Goal: Transaction & Acquisition: Purchase product/service

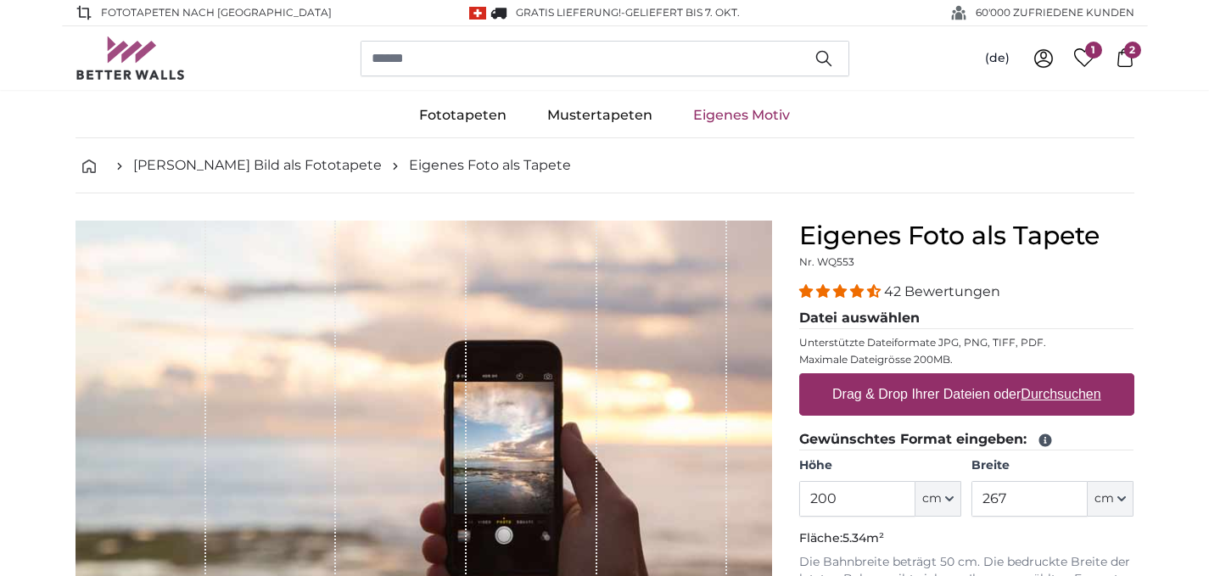
click at [904, 399] on label "Drag & Drop Ihrer Dateien oder Durchsuchen" at bounding box center [966, 394] width 282 height 34
click at [904, 378] on input "Drag & Drop Ihrer Dateien oder Durchsuchen" at bounding box center [966, 375] width 335 height 5
type input "**********"
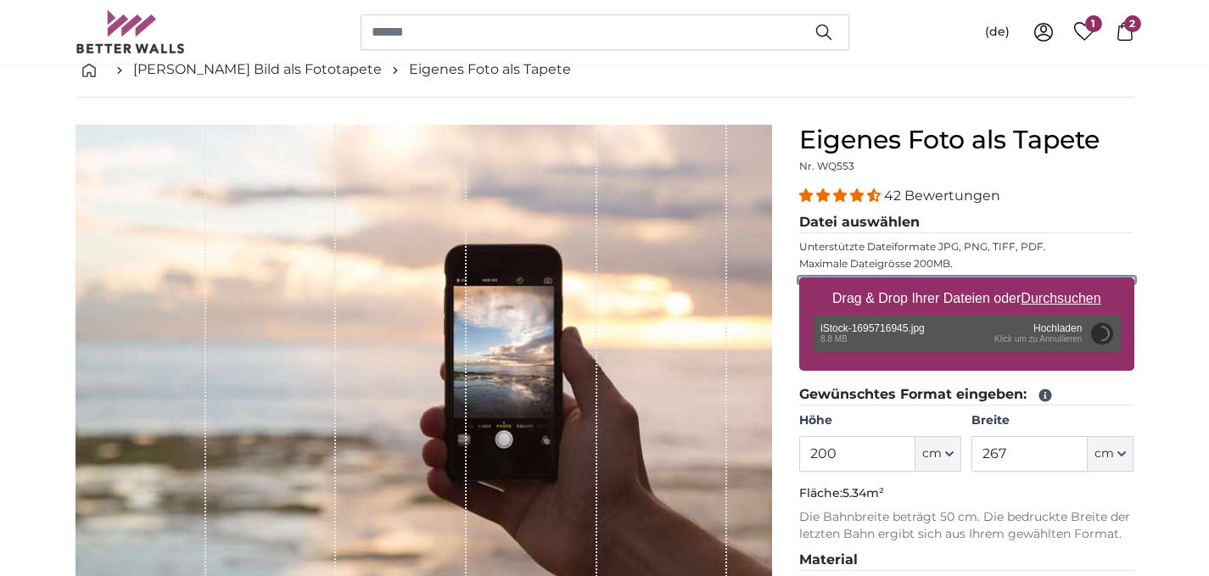
scroll to position [107, 0]
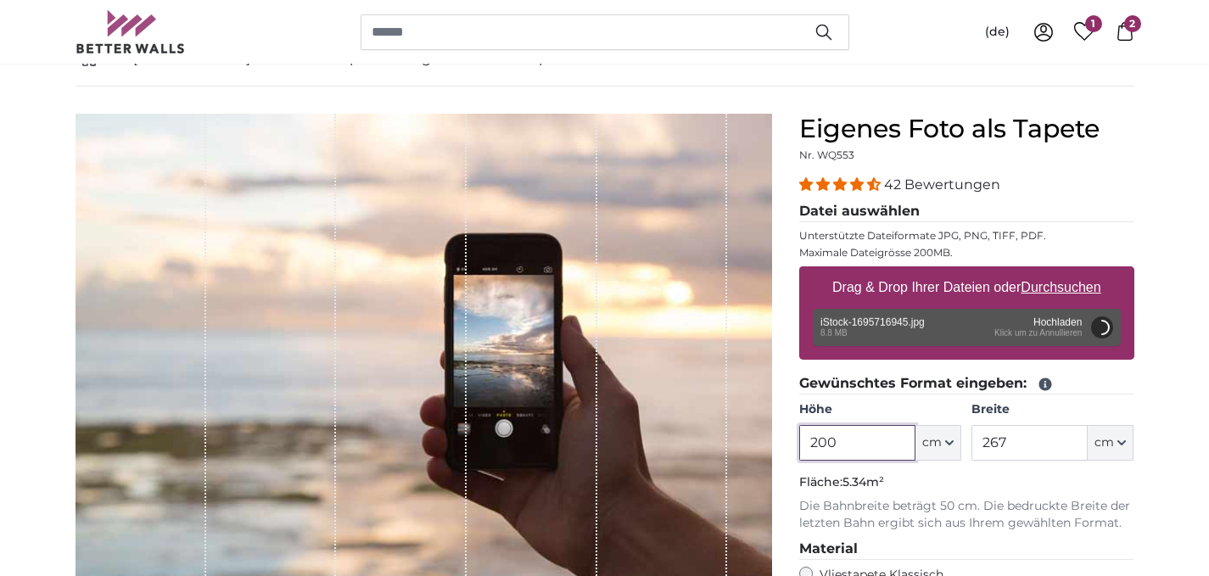
click at [856, 452] on input "200" at bounding box center [857, 443] width 116 height 36
type input "226"
type input "700"
type input "200"
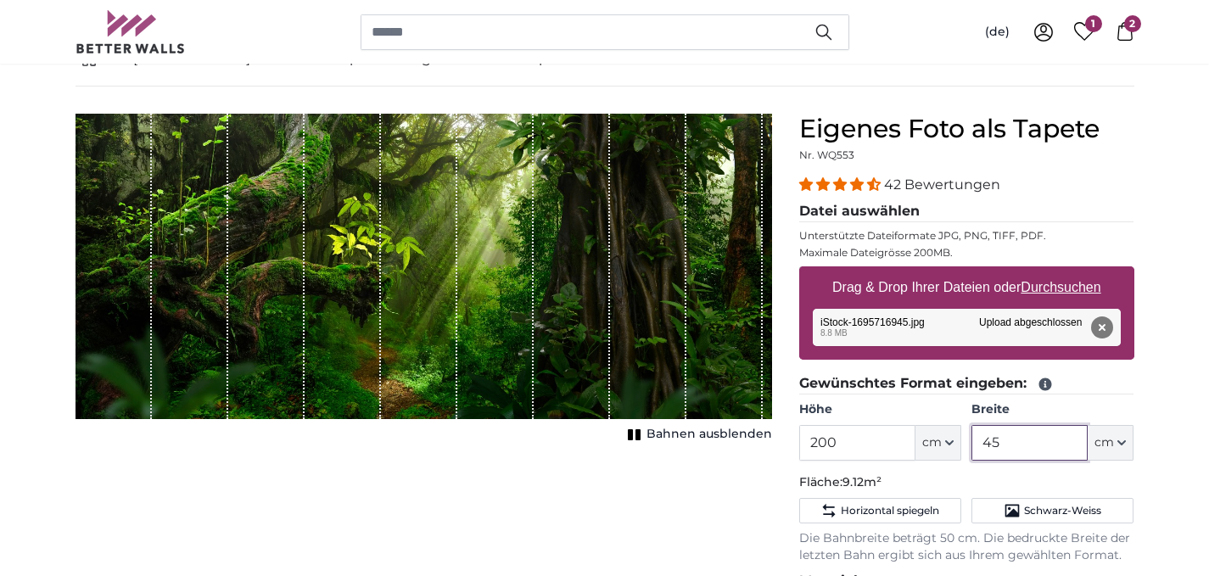
type input "4"
click at [892, 455] on input "200" at bounding box center [857, 443] width 116 height 36
type input "226"
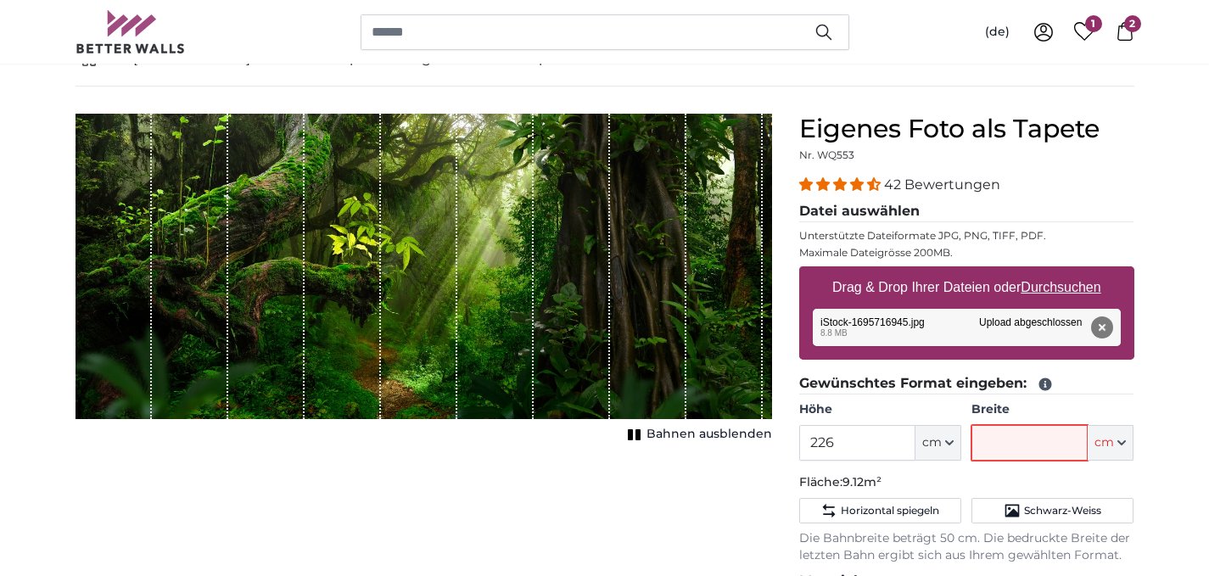
click at [1023, 450] on input "Breite" at bounding box center [1029, 443] width 116 height 36
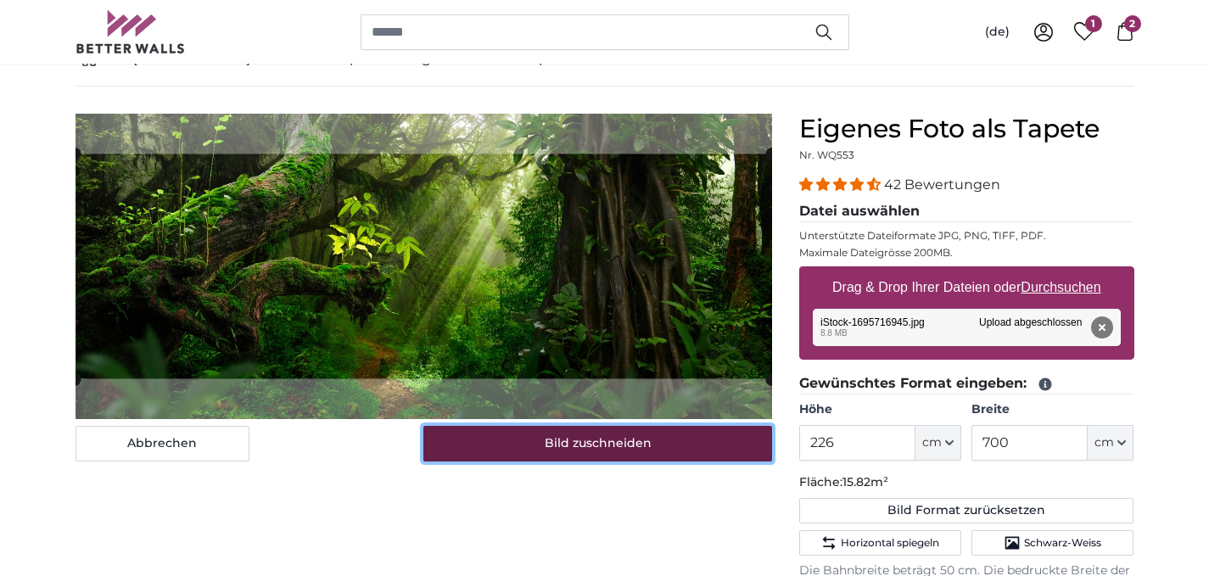
click at [606, 445] on button "Bild zuschneiden" at bounding box center [597, 444] width 349 height 36
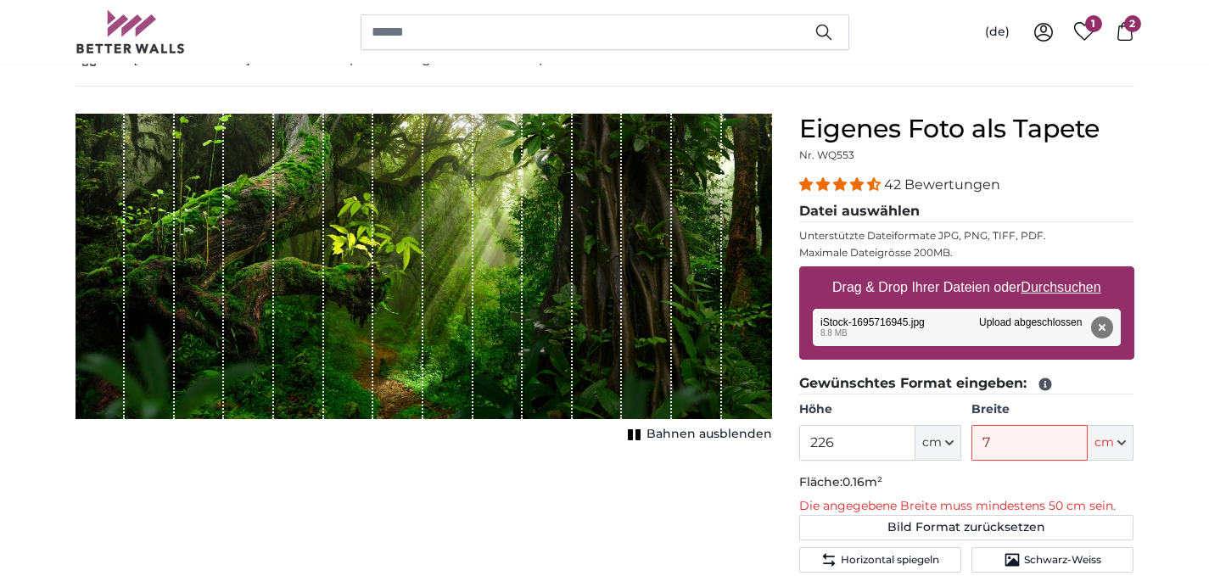
click at [578, 310] on div "1 of 1" at bounding box center [597, 266] width 50 height 305
click at [1021, 438] on input "7" at bounding box center [1029, 443] width 116 height 36
type input "700"
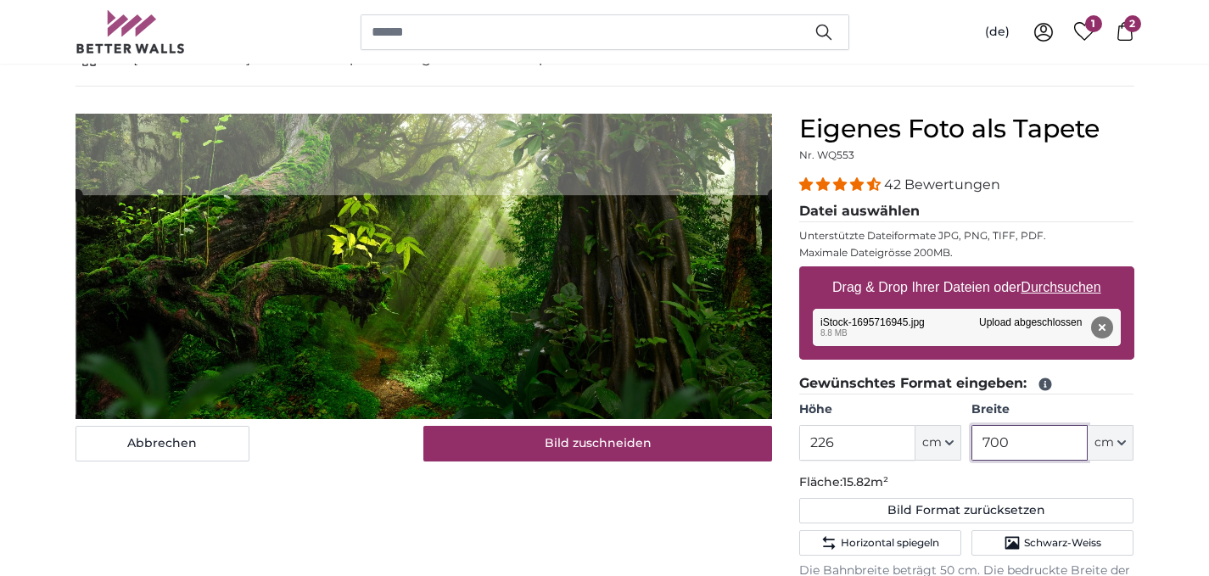
click at [572, 313] on cropper-handle at bounding box center [424, 307] width 696 height 225
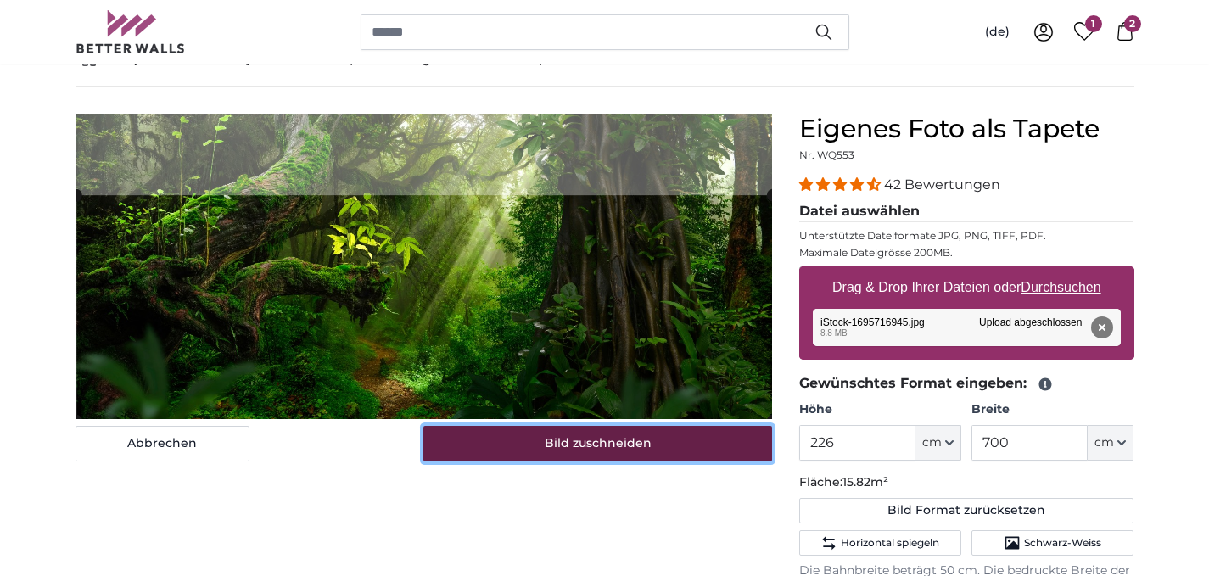
click at [623, 449] on button "Bild zuschneiden" at bounding box center [597, 444] width 349 height 36
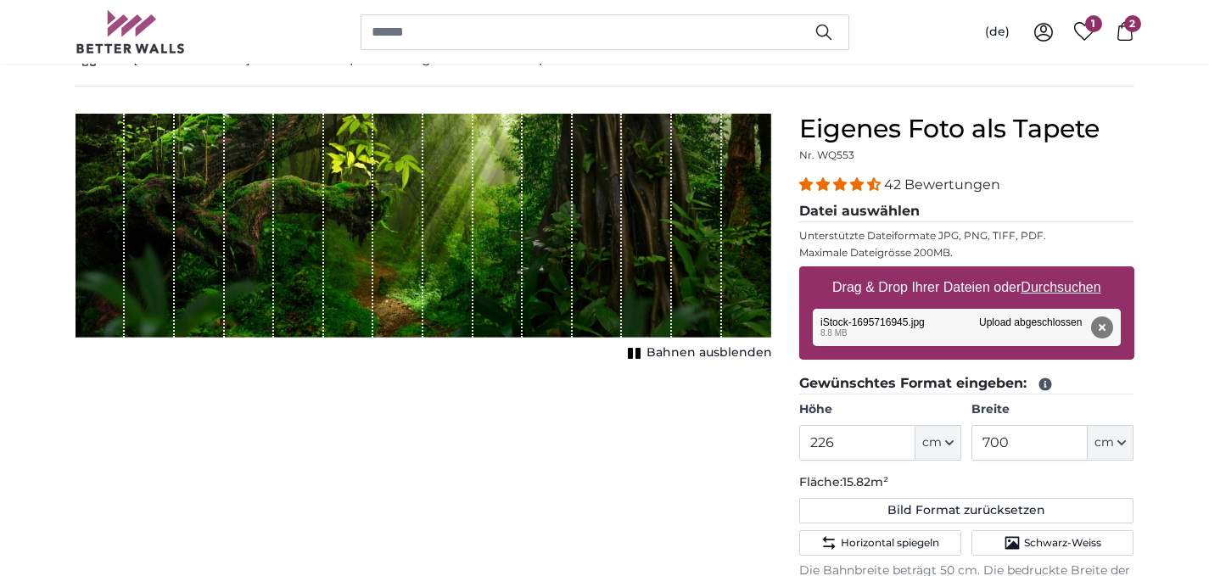
click at [667, 351] on span "Bahnen ausblenden" at bounding box center [709, 352] width 126 height 17
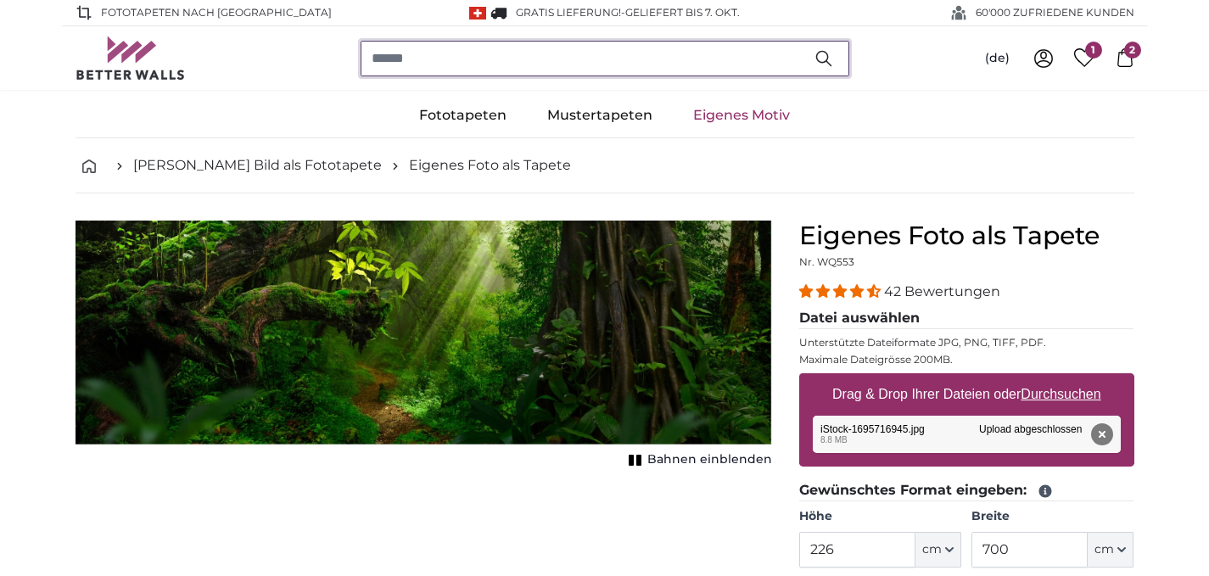
click at [455, 53] on input "search" at bounding box center [604, 59] width 489 height 36
